Goal: Check status: Check status

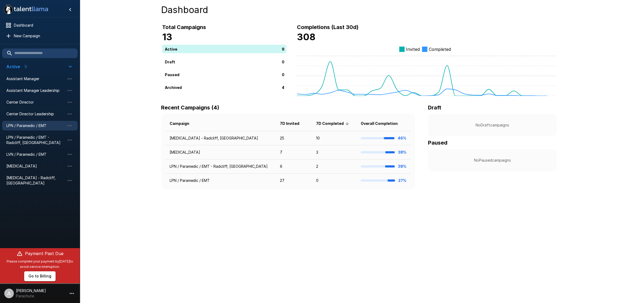
click at [36, 129] on div "LPN / Paramedic / EMT" at bounding box center [40, 126] width 76 height 10
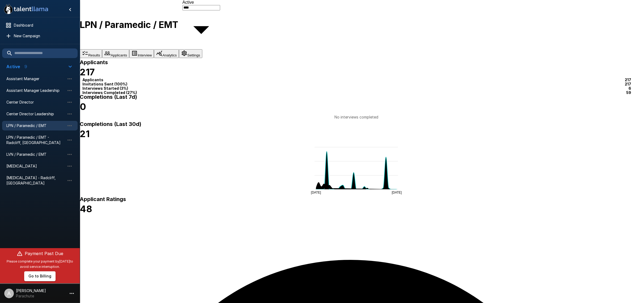
click at [36, 137] on span "LPN / Paramedic / EMT - Radcliff, [GEOGRAPHIC_DATA]" at bounding box center [35, 140] width 58 height 11
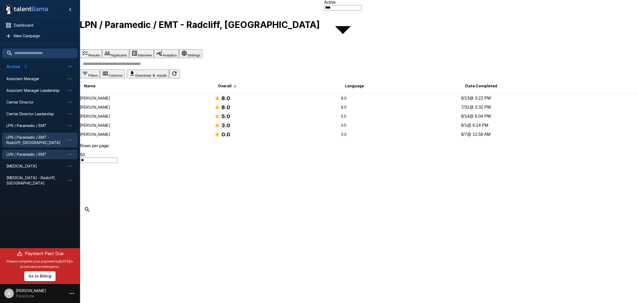
click at [33, 152] on span "LVN / Paramedic / EMT" at bounding box center [35, 154] width 58 height 5
